Goal: Navigation & Orientation: Find specific page/section

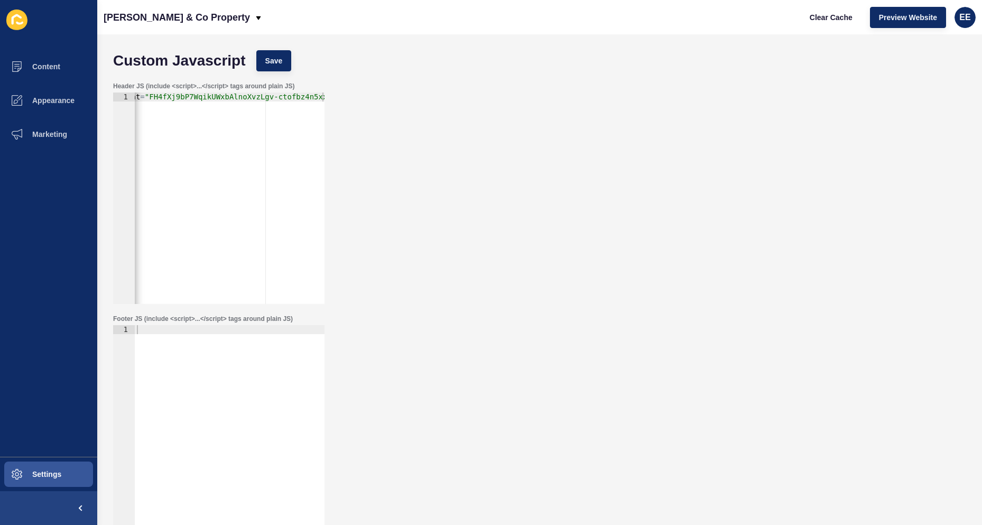
scroll to position [0, 197]
click at [184, 8] on p "[PERSON_NAME] & Co Property" at bounding box center [177, 17] width 146 height 26
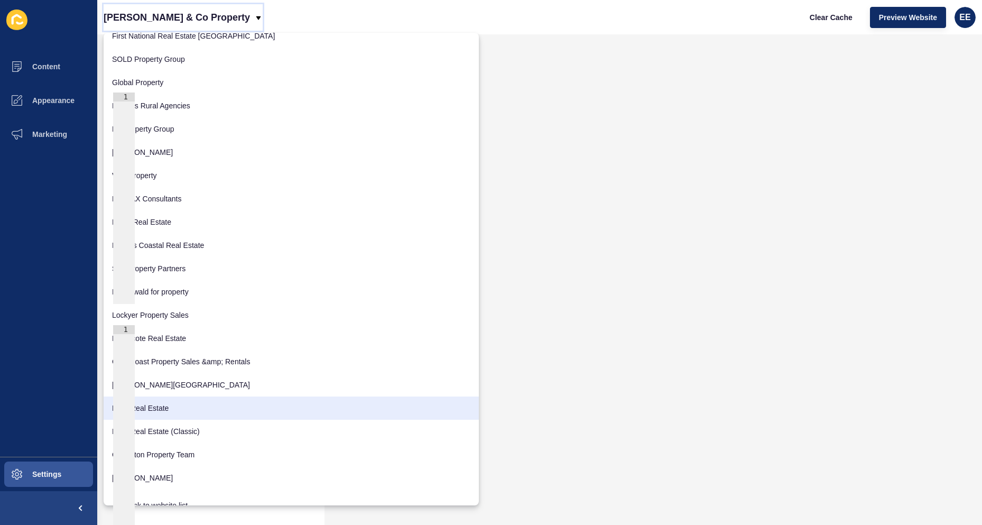
scroll to position [1838, 0]
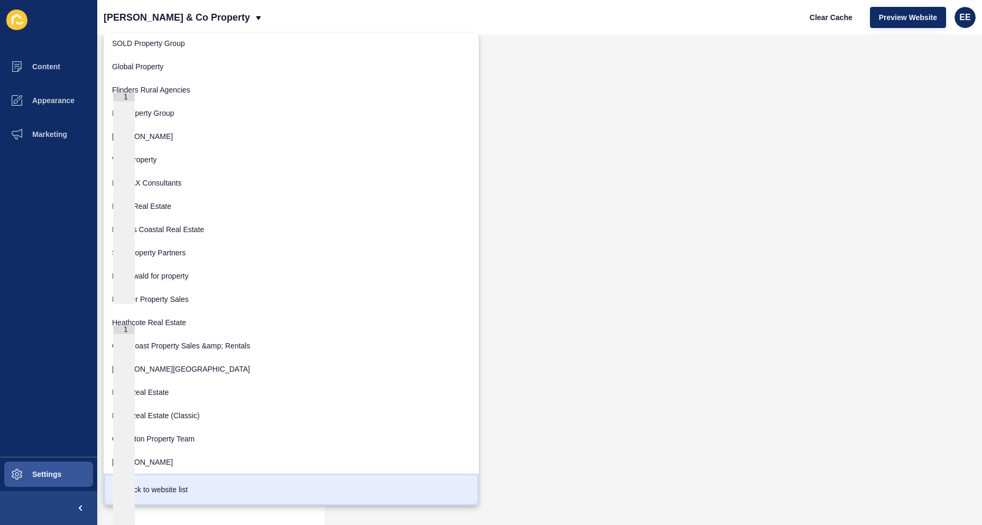
click at [189, 486] on div "Back to website list" at bounding box center [291, 489] width 358 height 19
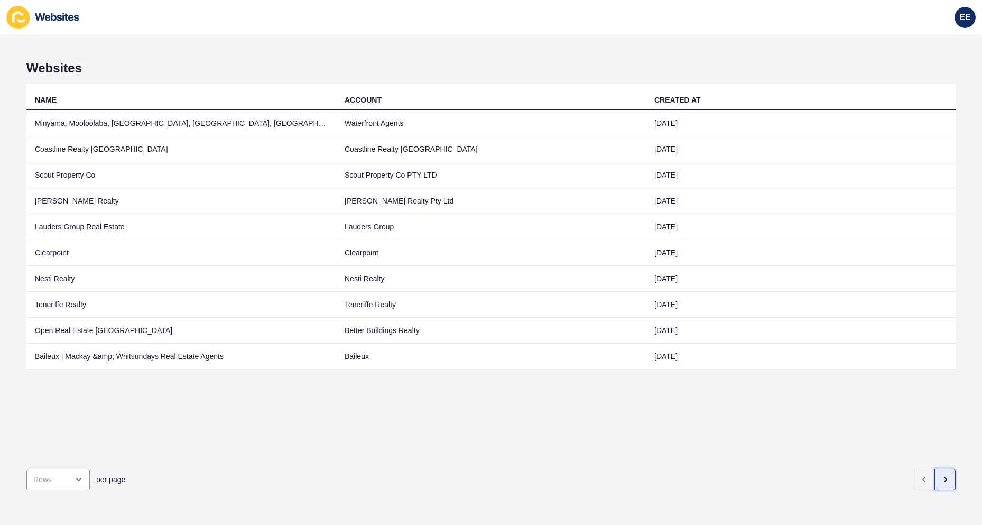
click at [936, 476] on button "button" at bounding box center [944, 479] width 21 height 21
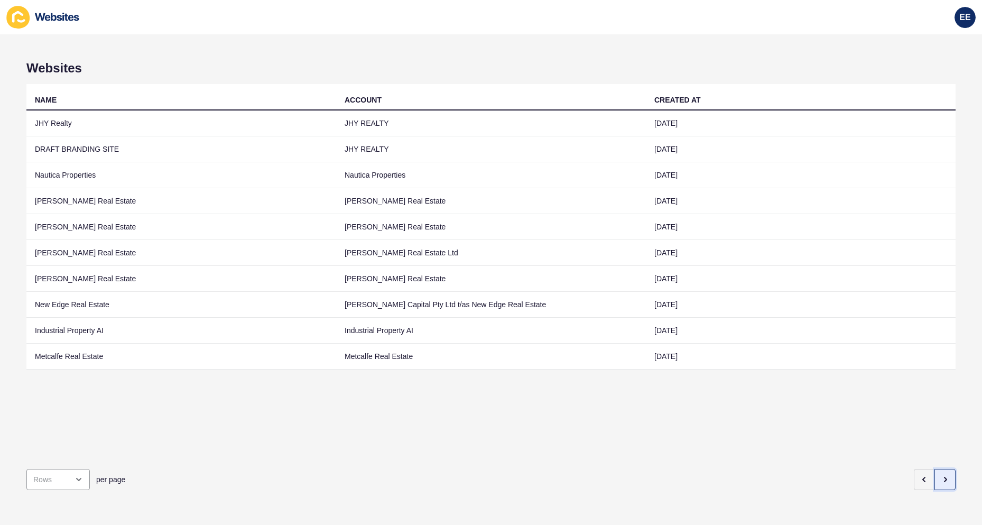
click at [941, 475] on icon "button" at bounding box center [945, 479] width 8 height 8
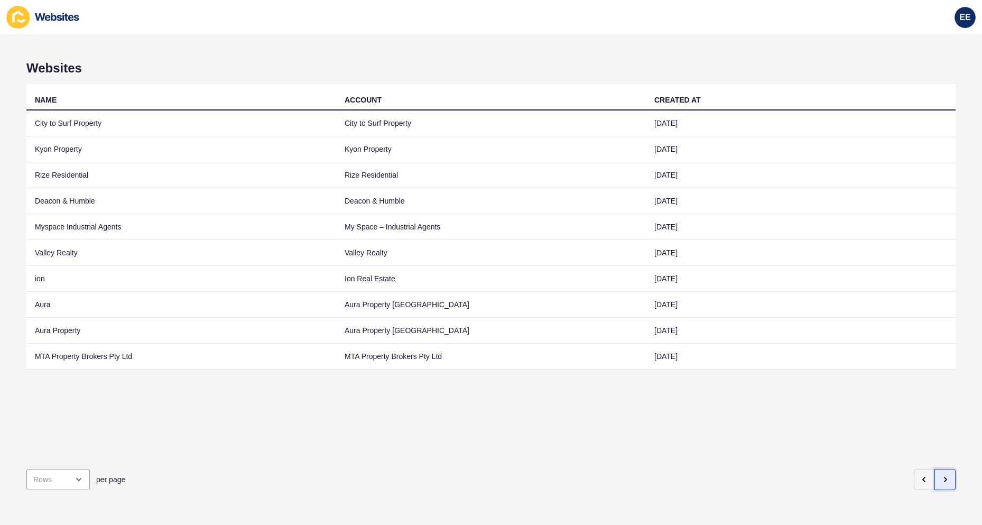
click at [941, 475] on icon "button" at bounding box center [945, 479] width 8 height 8
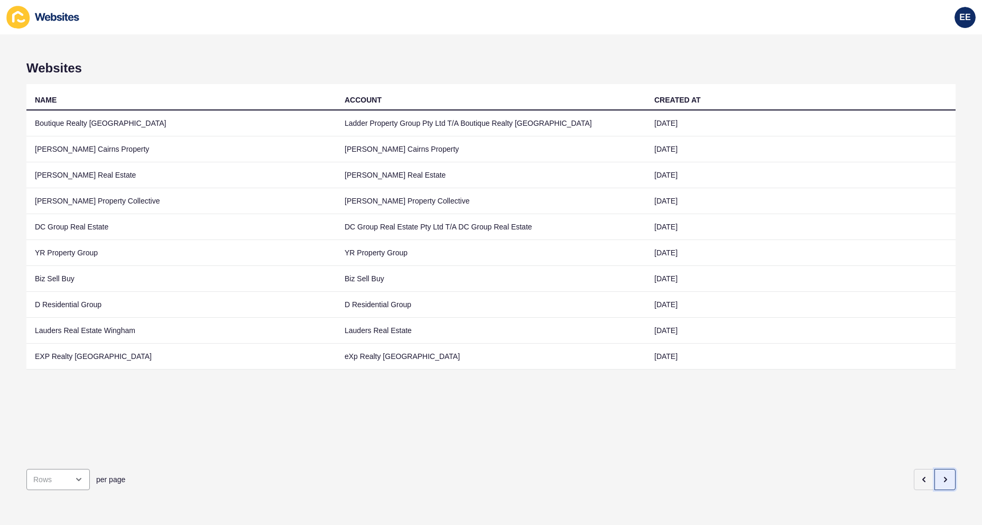
click at [938, 469] on button "button" at bounding box center [944, 479] width 21 height 21
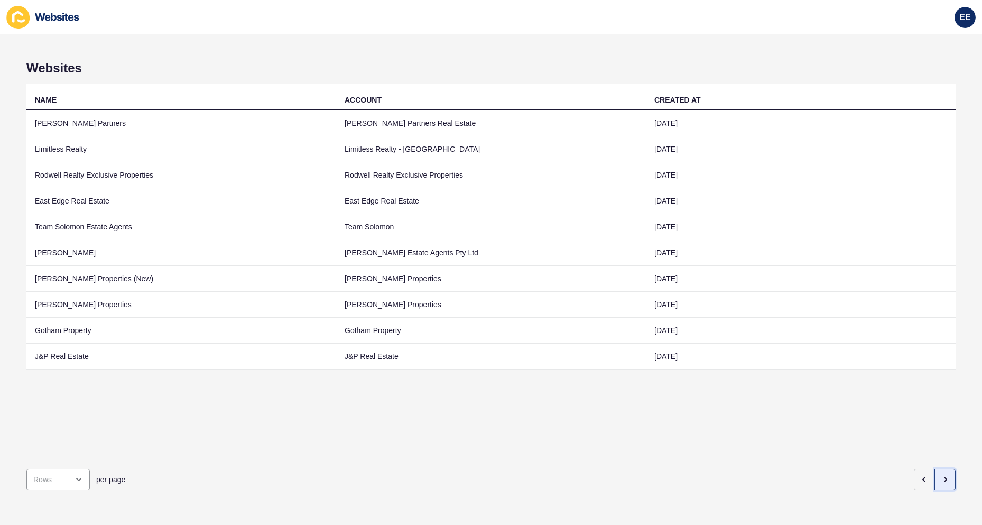
click at [941, 475] on icon "button" at bounding box center [945, 479] width 8 height 8
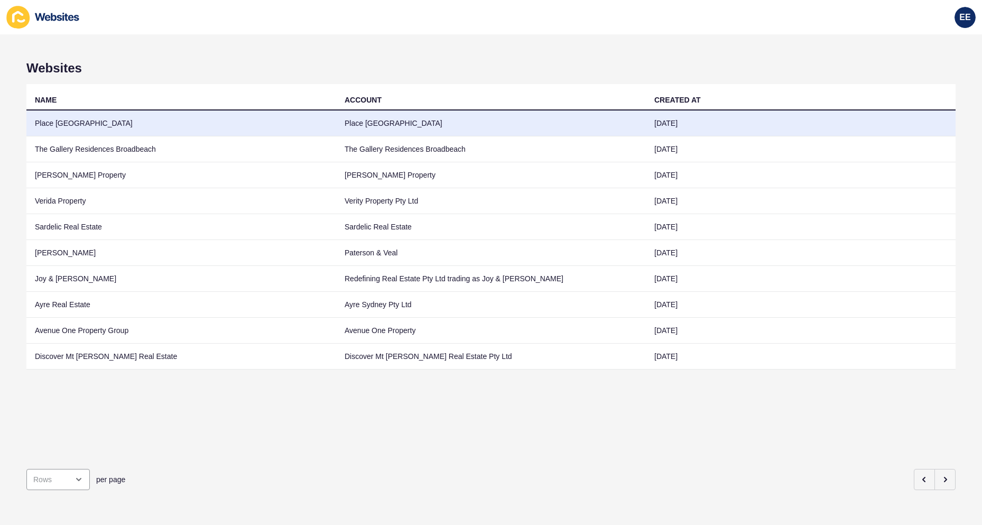
click at [76, 123] on td "Place [GEOGRAPHIC_DATA]" at bounding box center [181, 123] width 310 height 26
